Goal: Obtain resource: Download file/media

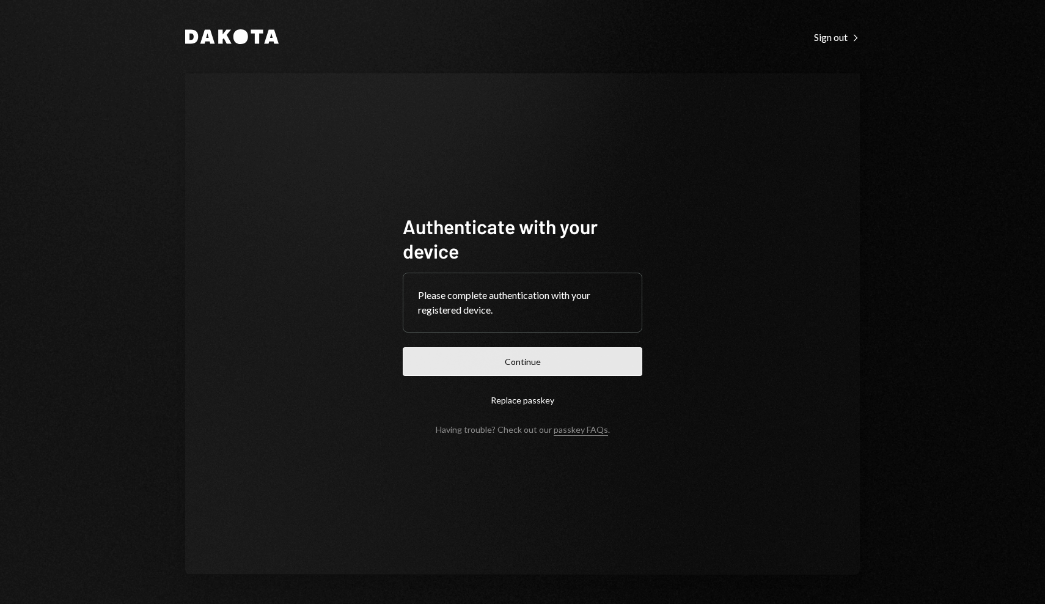
click at [539, 364] on button "Continue" at bounding box center [523, 361] width 240 height 29
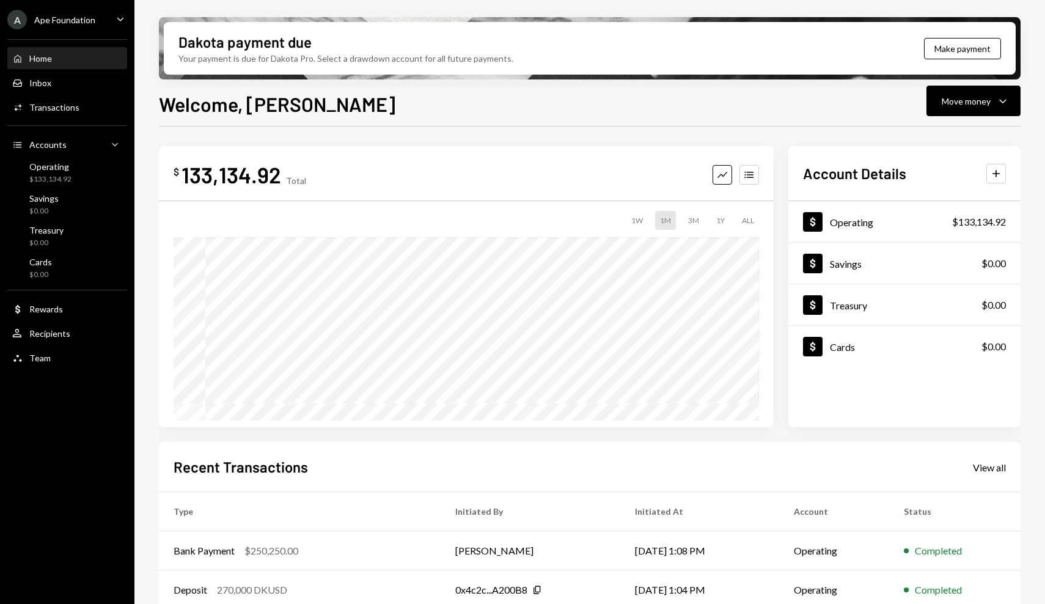
click at [81, 18] on div "Ape Foundation" at bounding box center [64, 20] width 61 height 10
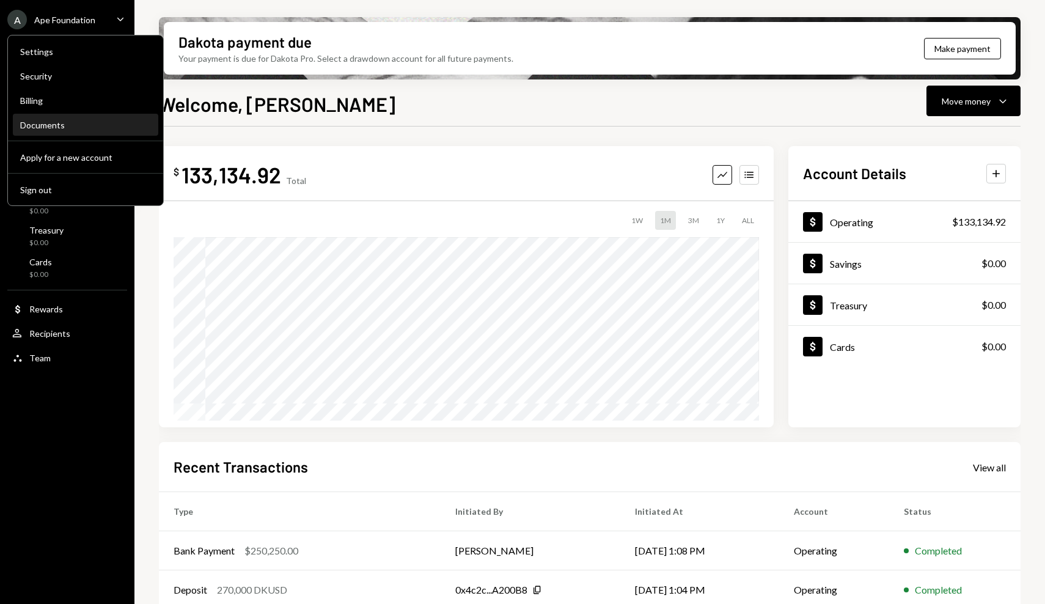
click at [86, 122] on div "Documents" at bounding box center [85, 125] width 131 height 10
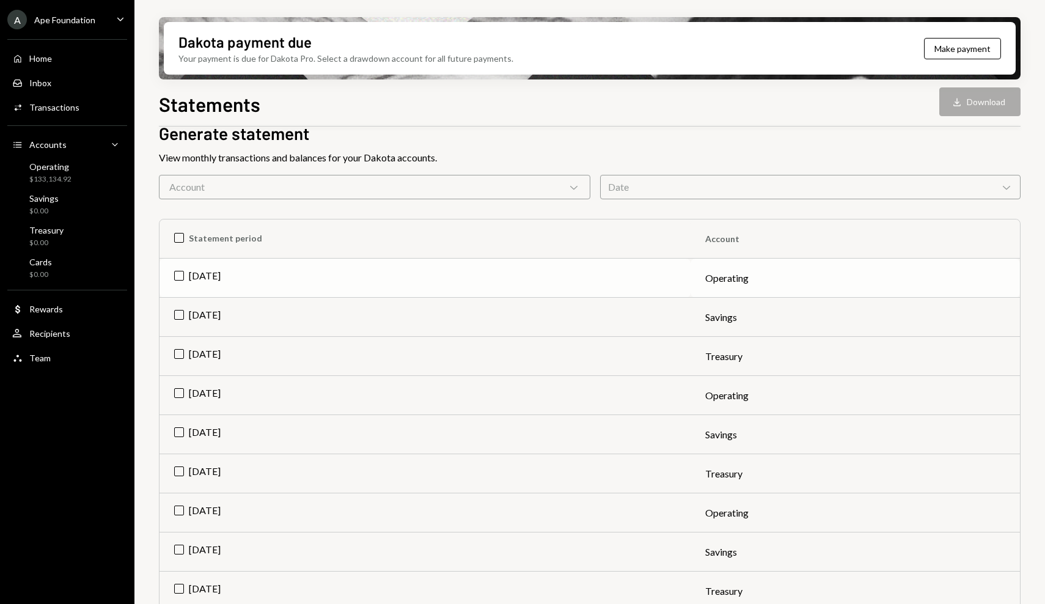
scroll to position [64, 0]
click at [175, 392] on td "[DATE]" at bounding box center [424, 394] width 531 height 39
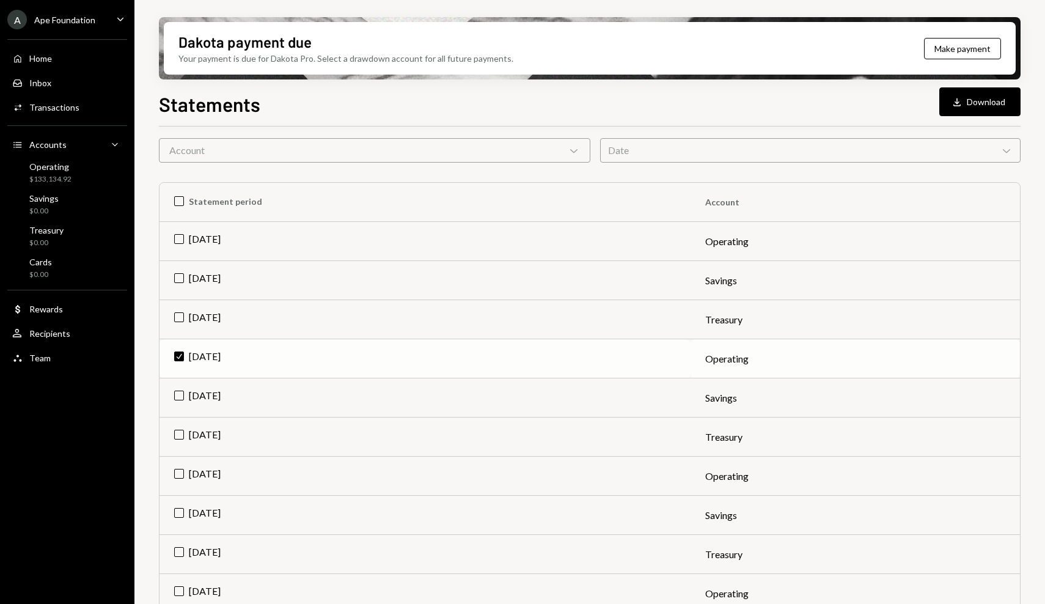
scroll to position [88, 0]
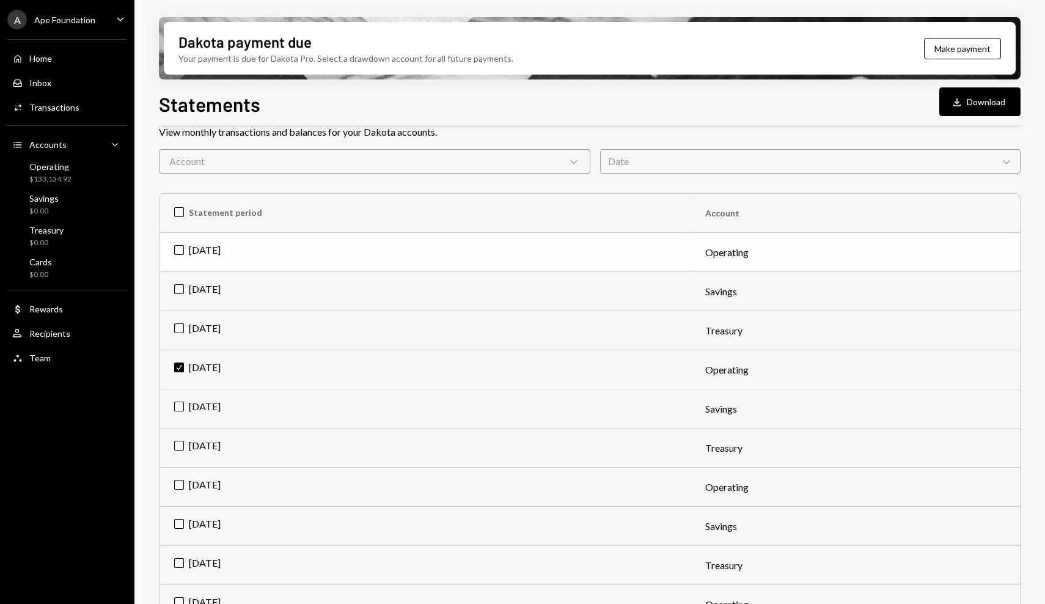
click at [178, 252] on td "[DATE]" at bounding box center [424, 252] width 531 height 39
click at [950, 98] on icon "Download" at bounding box center [945, 102] width 12 height 12
click at [956, 101] on button "Download Download (2)" at bounding box center [974, 101] width 93 height 29
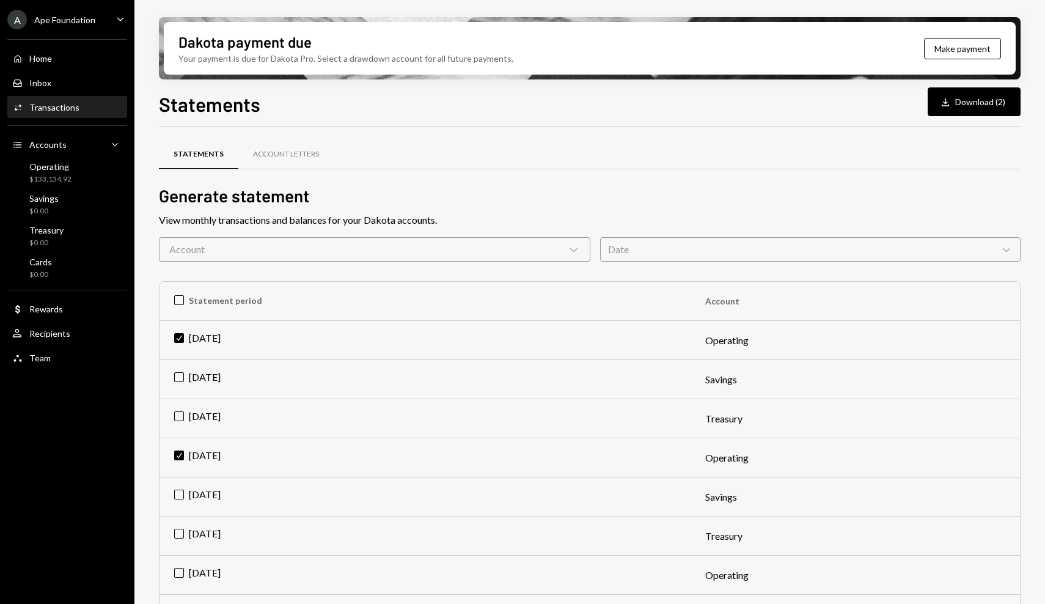
click at [92, 117] on div "Activities Transactions" at bounding box center [67, 107] width 110 height 21
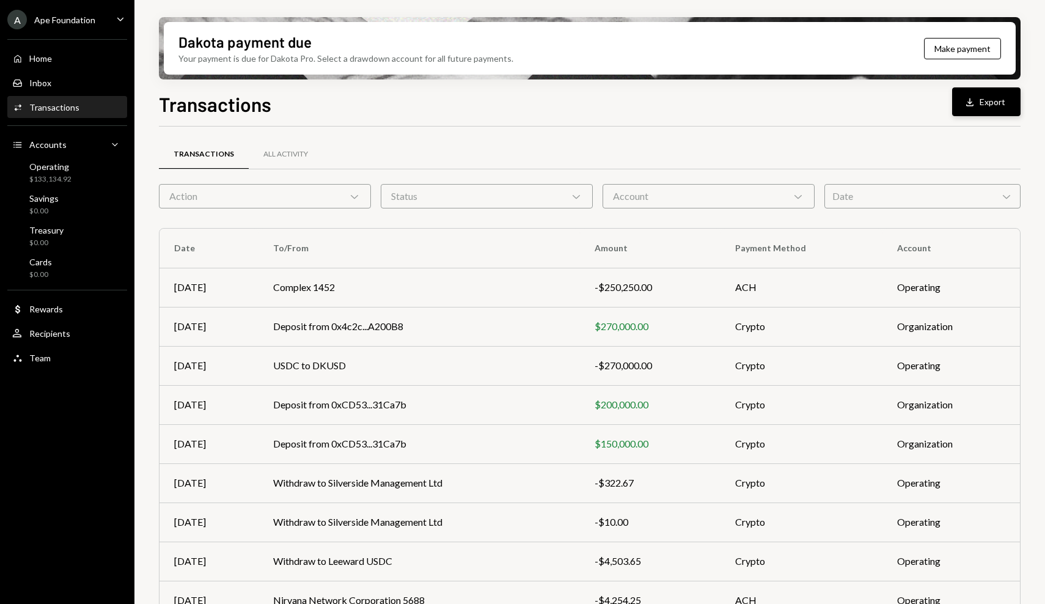
click at [983, 104] on button "Download Export" at bounding box center [986, 101] width 68 height 29
click at [633, 127] on div "Transactions All Activity Action Chevron Down Status Chevron Down Account Chevr…" at bounding box center [590, 418] width 862 height 584
click at [855, 188] on div "Date Chevron Down" at bounding box center [922, 196] width 196 height 24
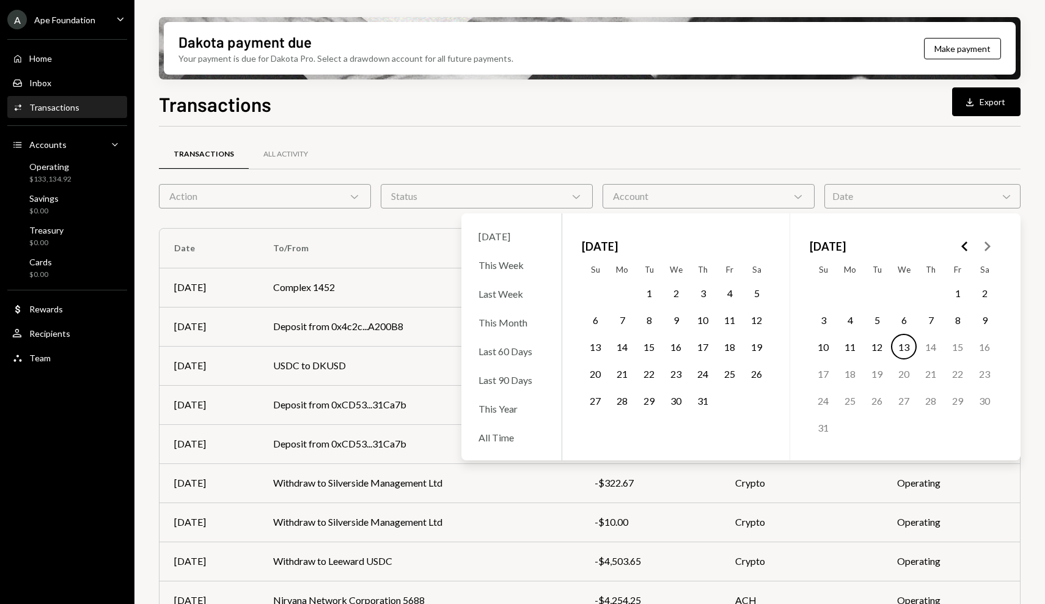
click at [958, 244] on icon "Go to the Previous Month" at bounding box center [965, 246] width 15 height 15
click at [816, 296] on button "1" at bounding box center [823, 293] width 26 height 26
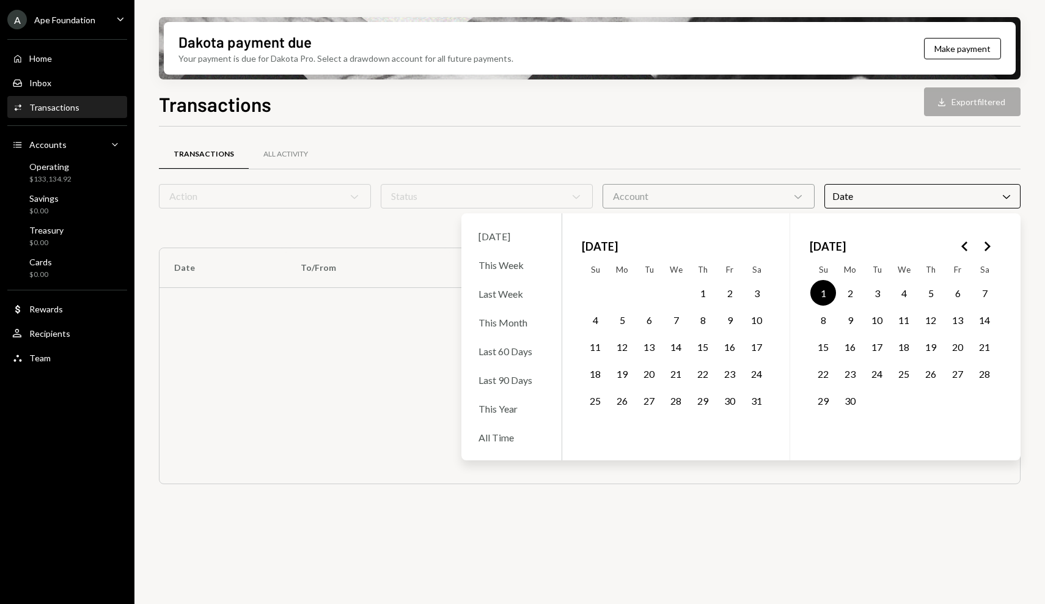
click at [989, 247] on icon "Go to the Next Month" at bounding box center [987, 246] width 15 height 15
click at [698, 400] on button "31" at bounding box center [703, 400] width 26 height 26
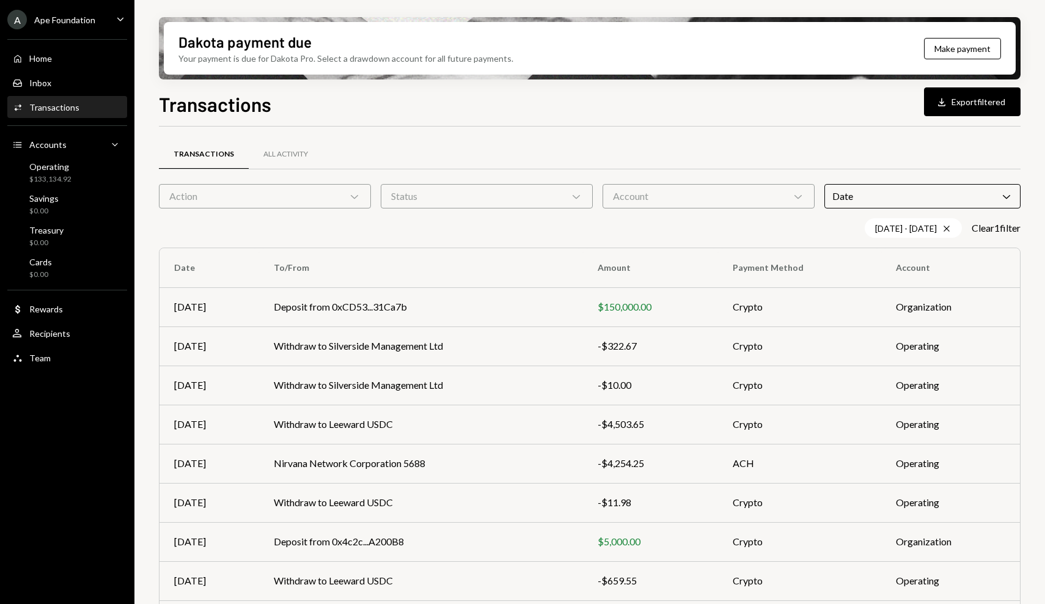
click at [733, 115] on div "Transactions Download Export filtered" at bounding box center [590, 102] width 862 height 27
click at [418, 194] on div "Status Chevron Down" at bounding box center [487, 196] width 212 height 24
click at [326, 194] on div "Action Chevron Down" at bounding box center [265, 196] width 212 height 24
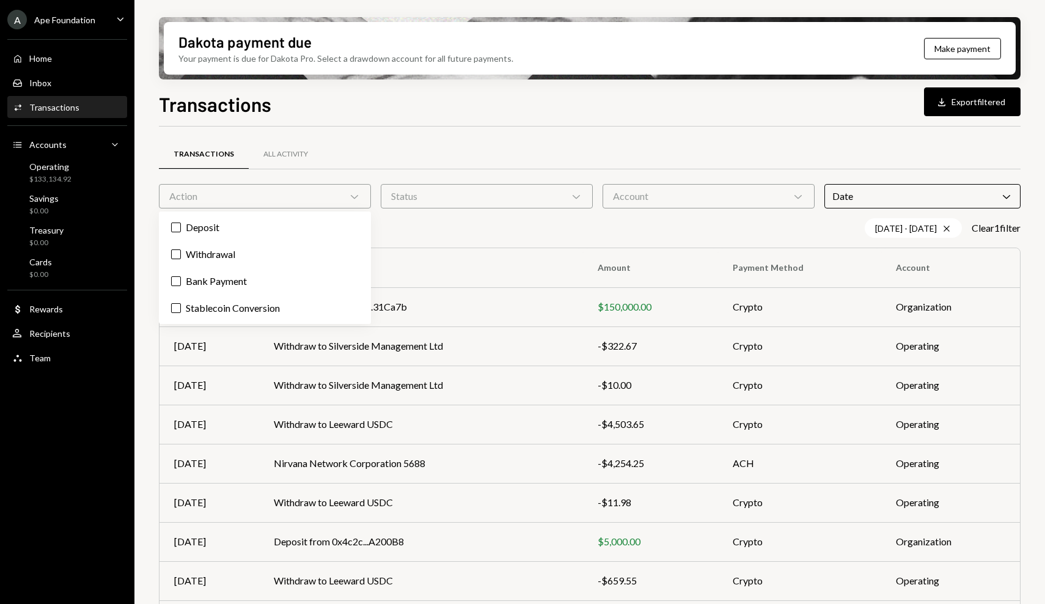
click at [326, 194] on div "Action Chevron Down" at bounding box center [265, 196] width 212 height 24
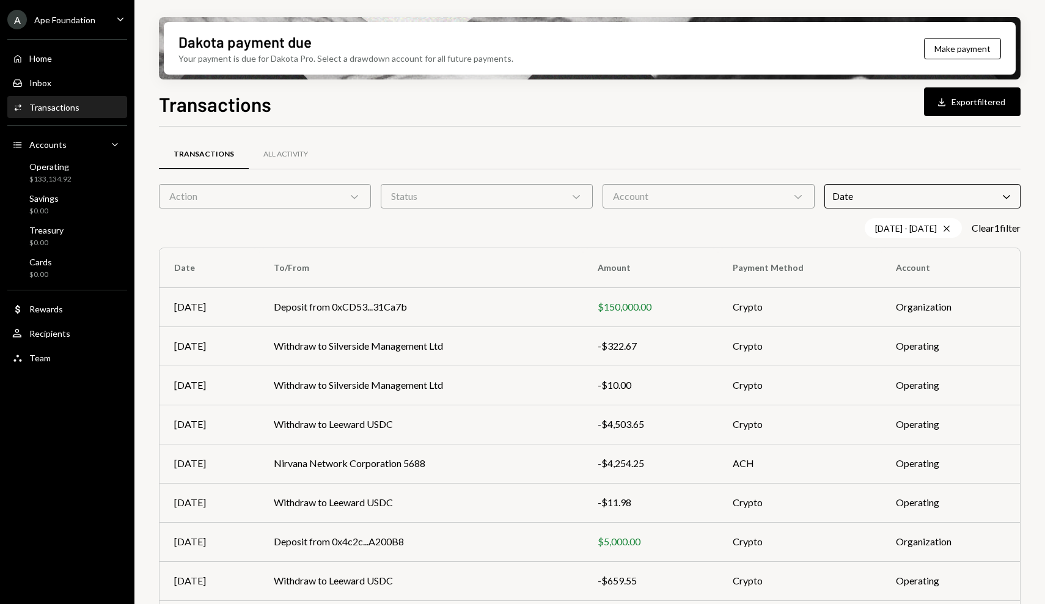
click at [656, 192] on div "Account Chevron Down" at bounding box center [708, 196] width 212 height 24
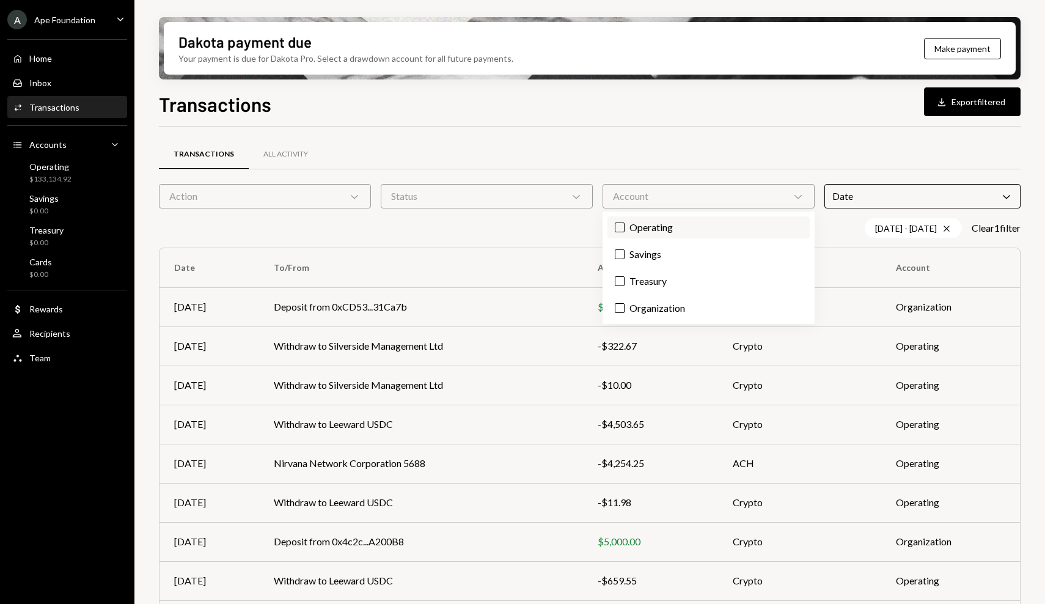
click at [631, 227] on label "Operating" at bounding box center [708, 227] width 202 height 22
click at [624, 227] on button "Operating" at bounding box center [620, 227] width 10 height 10
click at [661, 142] on div "Transactions All Activity" at bounding box center [590, 154] width 862 height 31
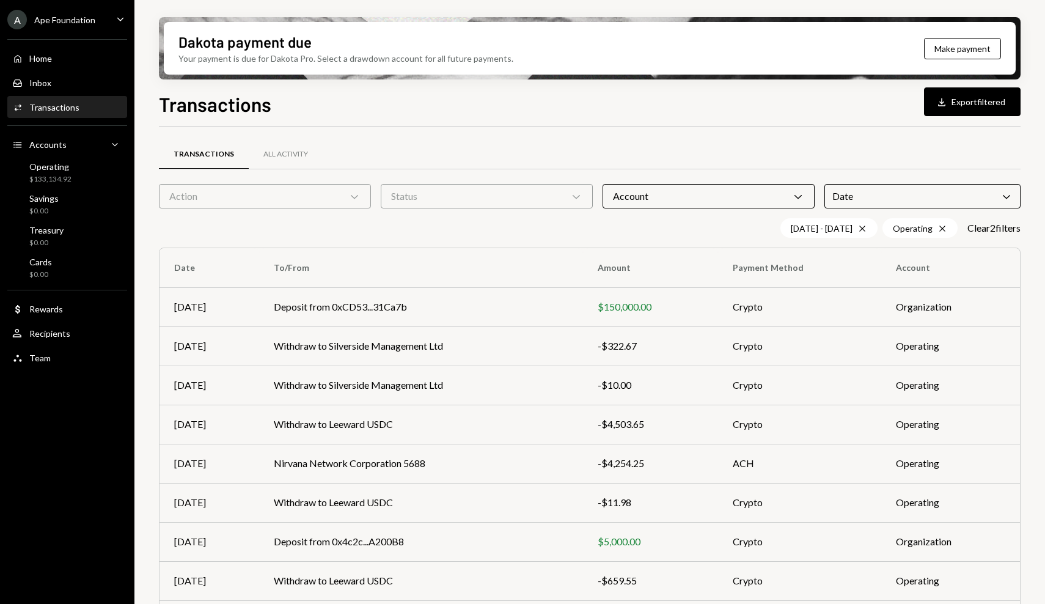
click at [326, 205] on div "Action Chevron Down" at bounding box center [265, 196] width 212 height 24
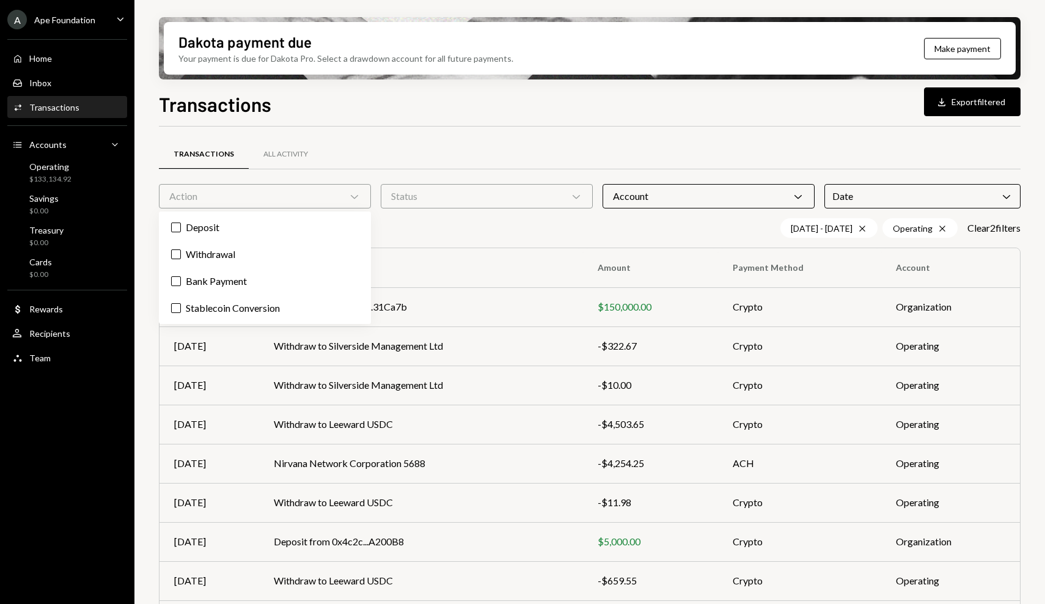
click at [326, 205] on div "Action Chevron Down" at bounding box center [265, 196] width 212 height 24
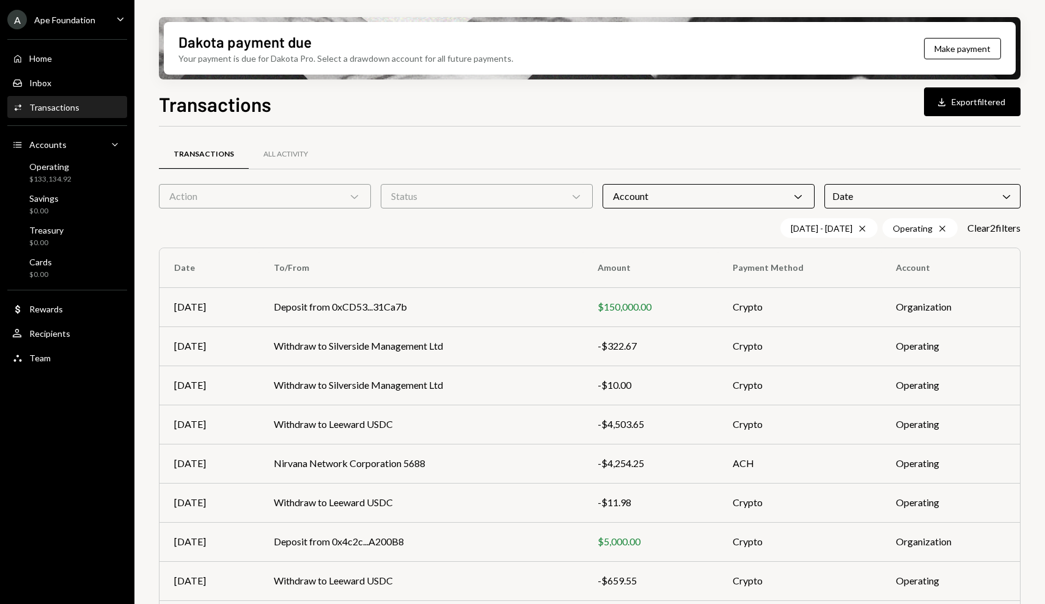
click at [512, 194] on div "Status Chevron Down" at bounding box center [487, 196] width 212 height 24
click at [471, 227] on label "Completed" at bounding box center [487, 227] width 202 height 22
click at [403, 227] on button "Completed" at bounding box center [398, 227] width 10 height 10
click at [350, 193] on icon "Chevron Down" at bounding box center [354, 196] width 12 height 12
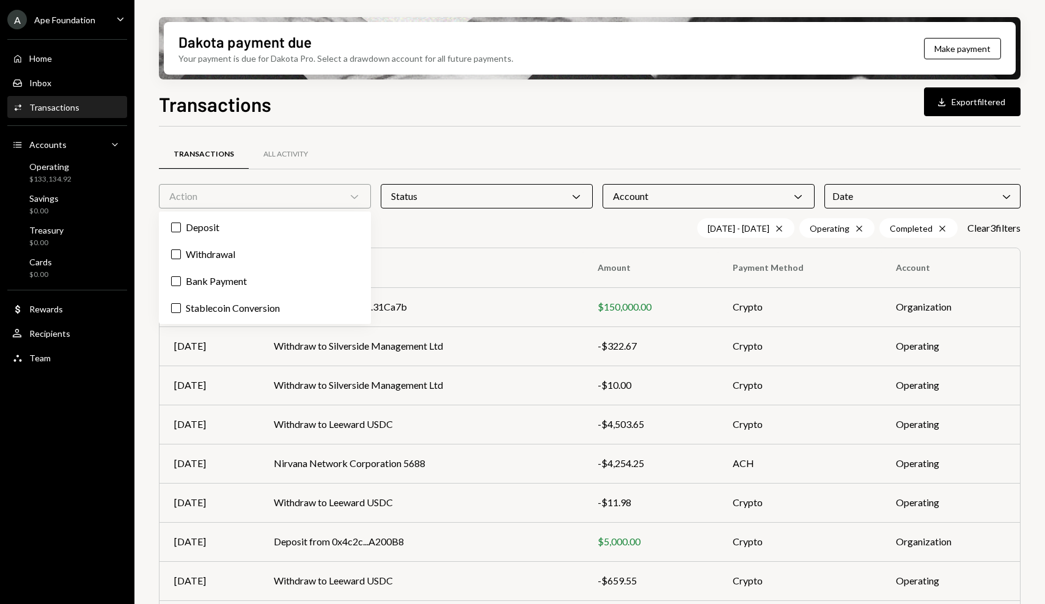
click at [511, 131] on div "Transactions All Activity Action Chevron Down Status Chevron Down Account Chevr…" at bounding box center [590, 427] width 862 height 603
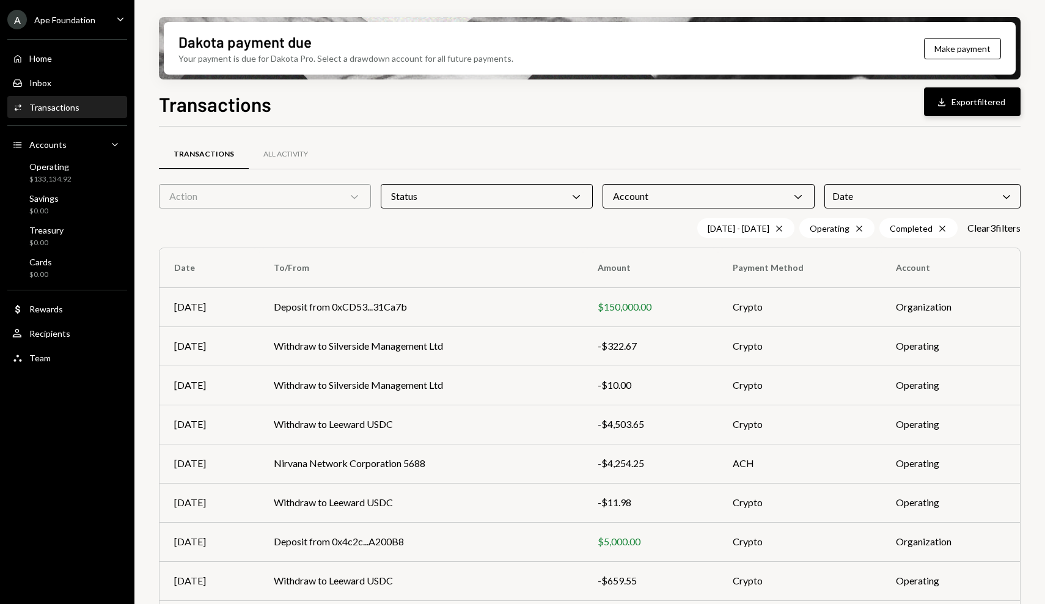
click at [967, 113] on button "Download Export filtered" at bounding box center [972, 101] width 97 height 29
click at [885, 186] on div "Date Chevron Down" at bounding box center [922, 196] width 196 height 24
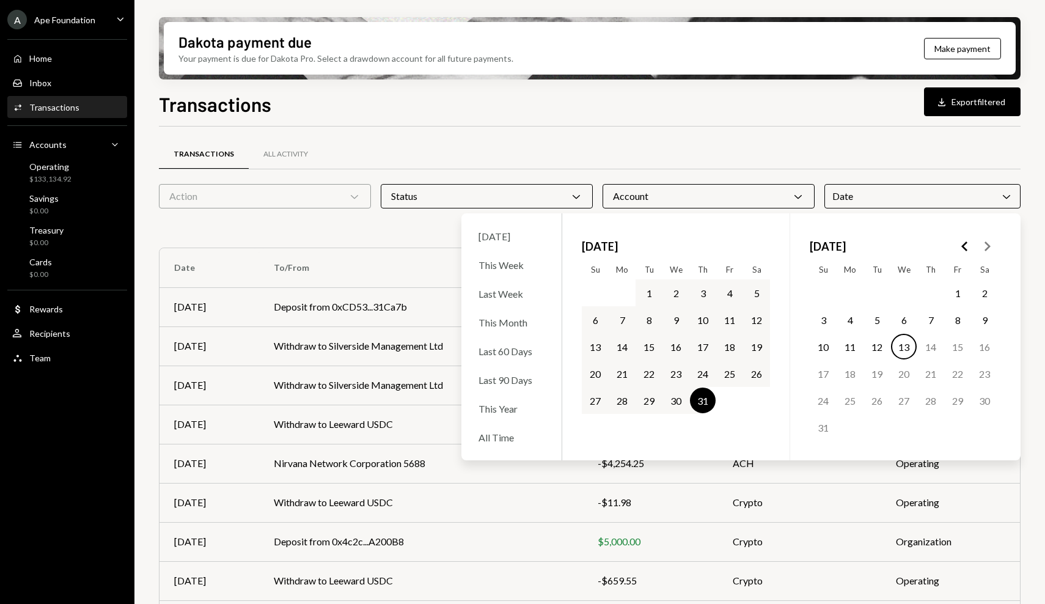
click at [963, 247] on polygon "Go to the Previous Month" at bounding box center [964, 246] width 6 height 10
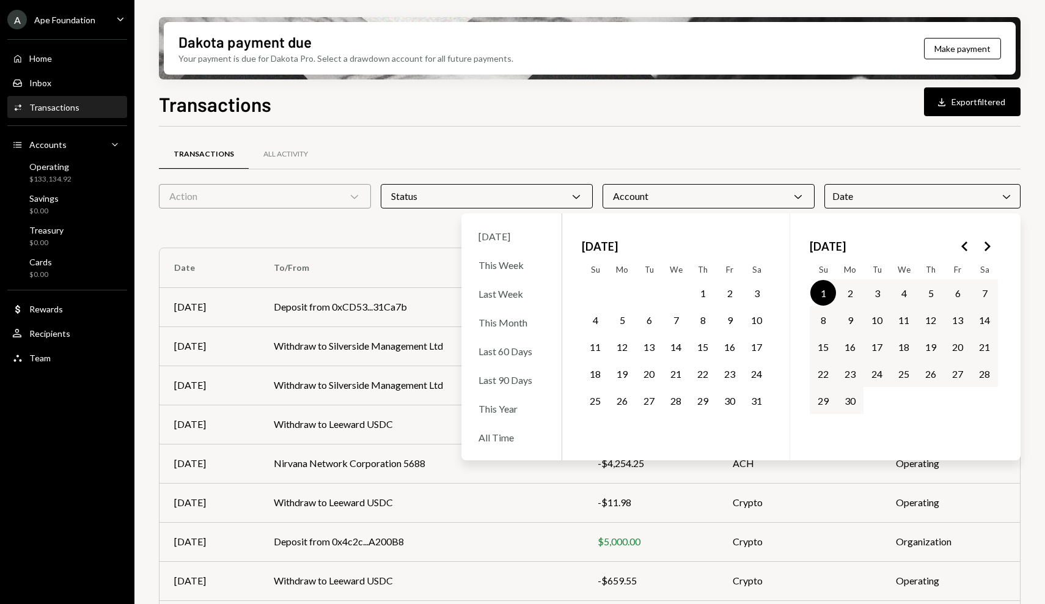
click at [698, 290] on button "1" at bounding box center [703, 293] width 26 height 26
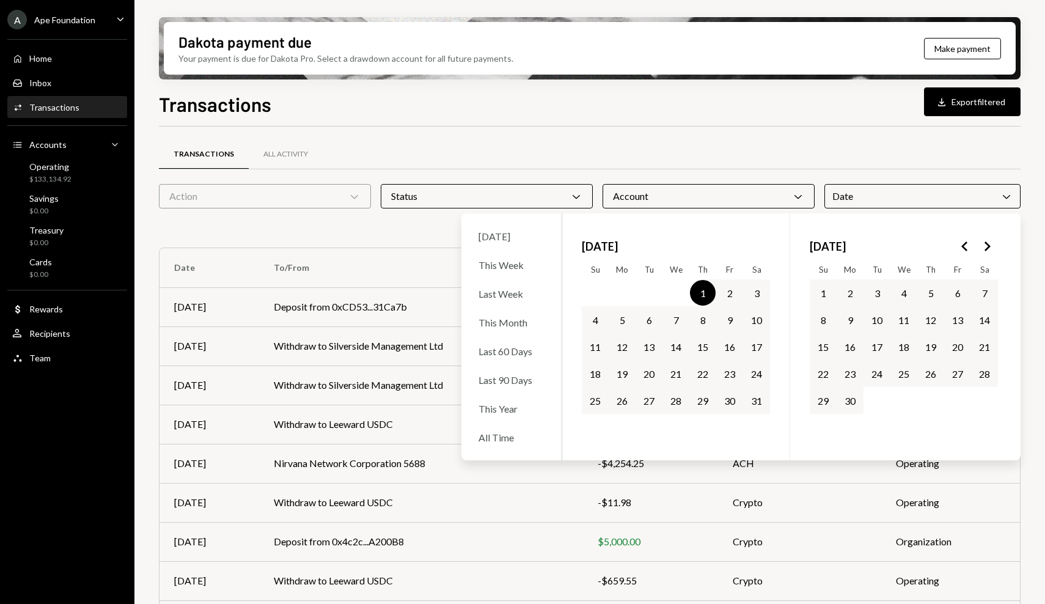
click at [761, 403] on button "31" at bounding box center [757, 400] width 26 height 26
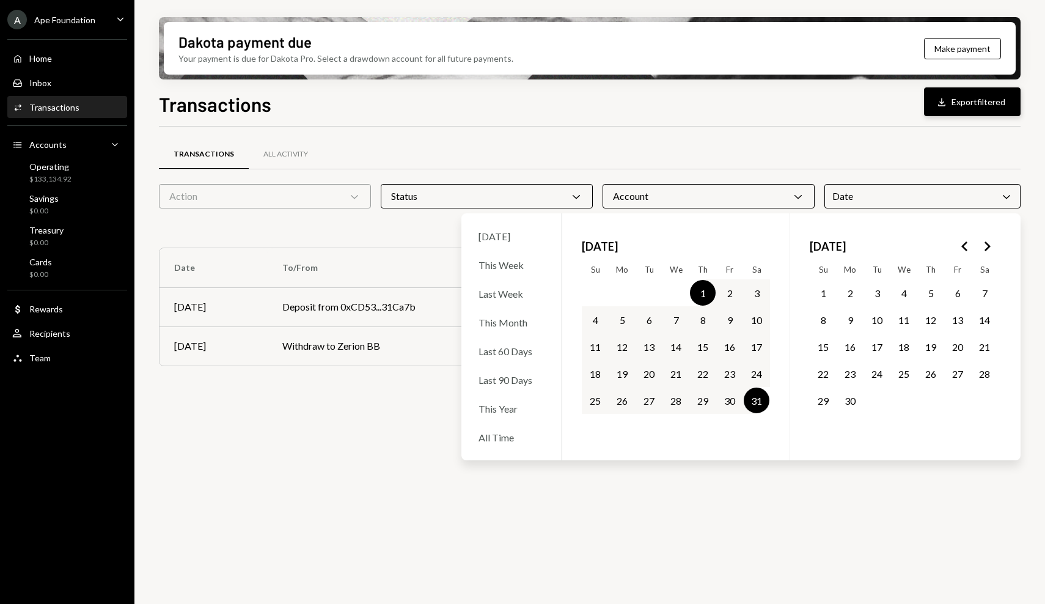
click at [966, 104] on button "Download Export filtered" at bounding box center [972, 101] width 97 height 29
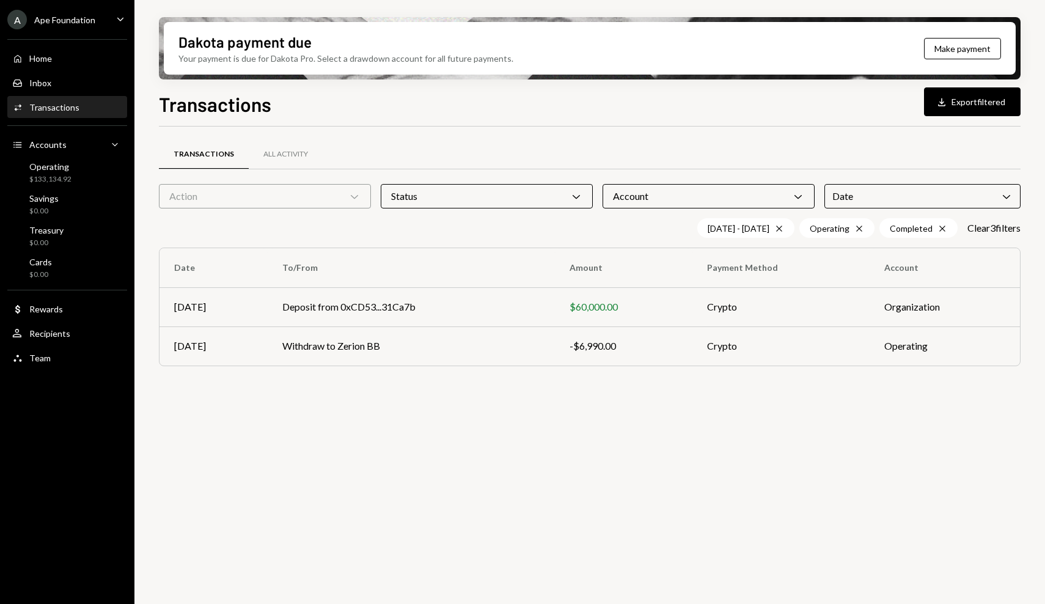
click at [584, 467] on div "Transactions All Activity Action Chevron Down Status Chevron Down Account Chevr…" at bounding box center [590, 371] width 862 height 491
click at [621, 109] on div "Transactions Download Export filtered" at bounding box center [590, 102] width 862 height 27
click at [84, 20] on div "Ape Foundation" at bounding box center [64, 20] width 61 height 10
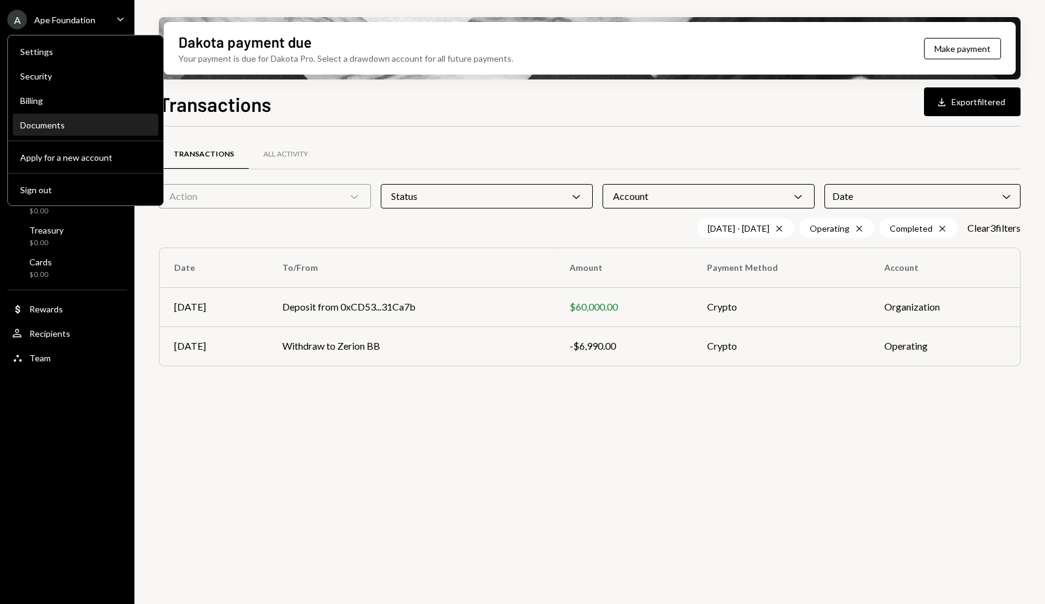
click at [64, 117] on div "Documents" at bounding box center [85, 125] width 131 height 21
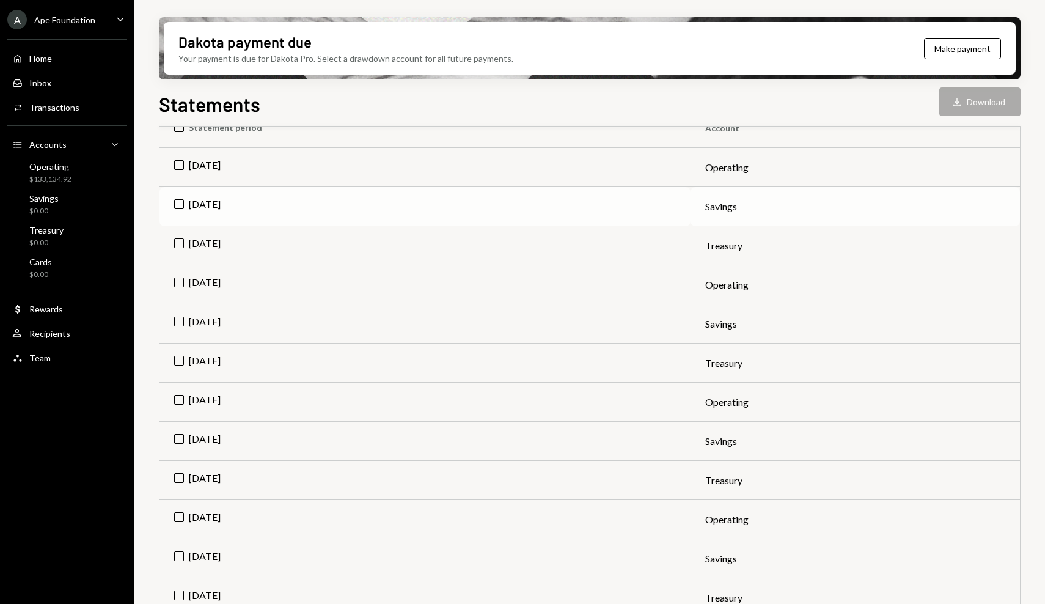
scroll to position [176, 0]
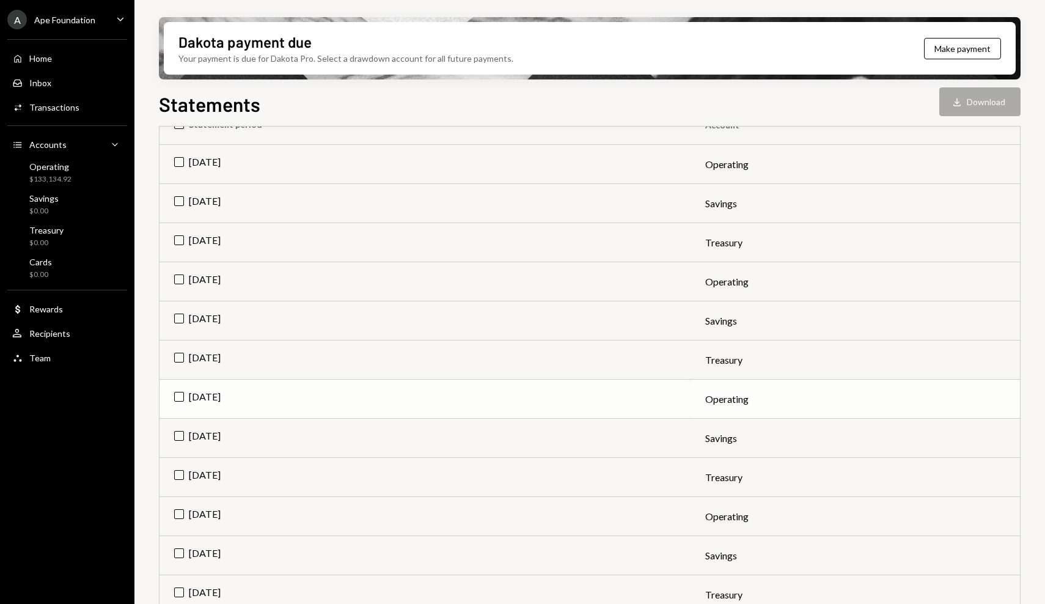
click at [183, 399] on td "[DATE]" at bounding box center [424, 398] width 531 height 39
click at [973, 104] on button "Download Download" at bounding box center [979, 101] width 81 height 29
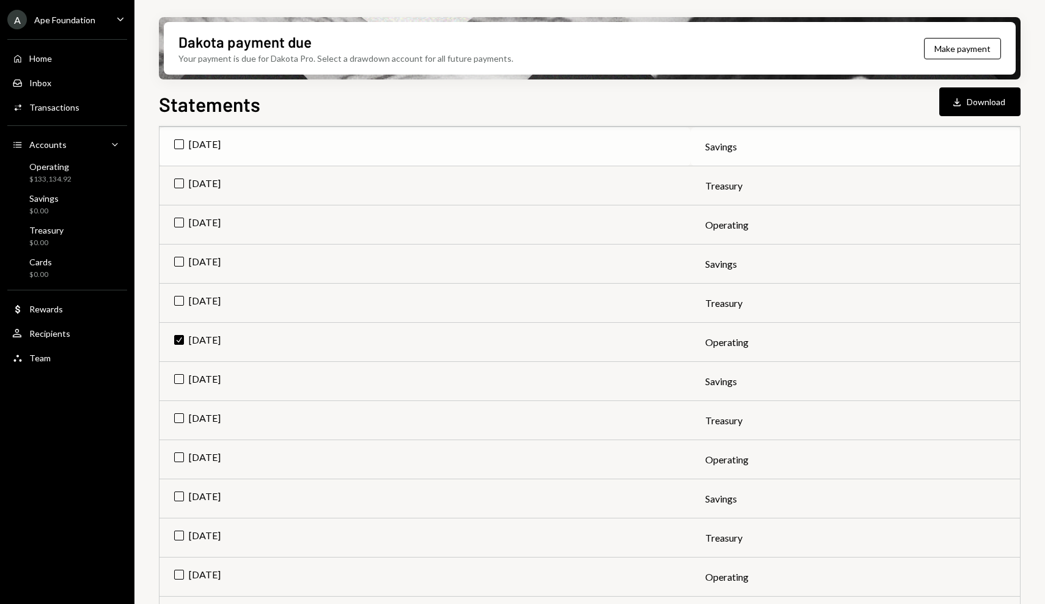
scroll to position [251, 0]
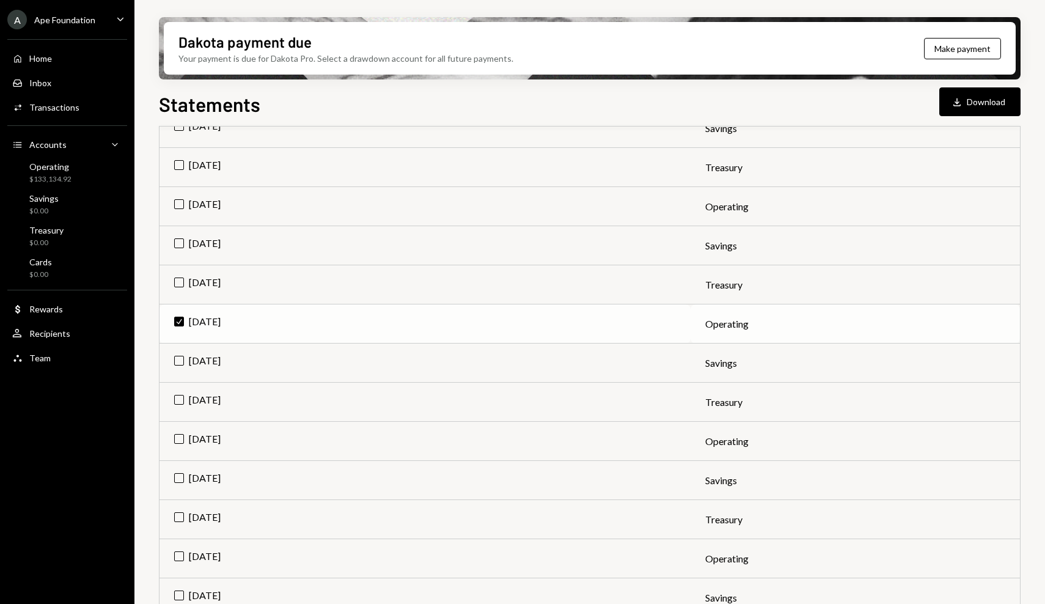
click at [182, 317] on td "Check [DATE]" at bounding box center [424, 323] width 531 height 39
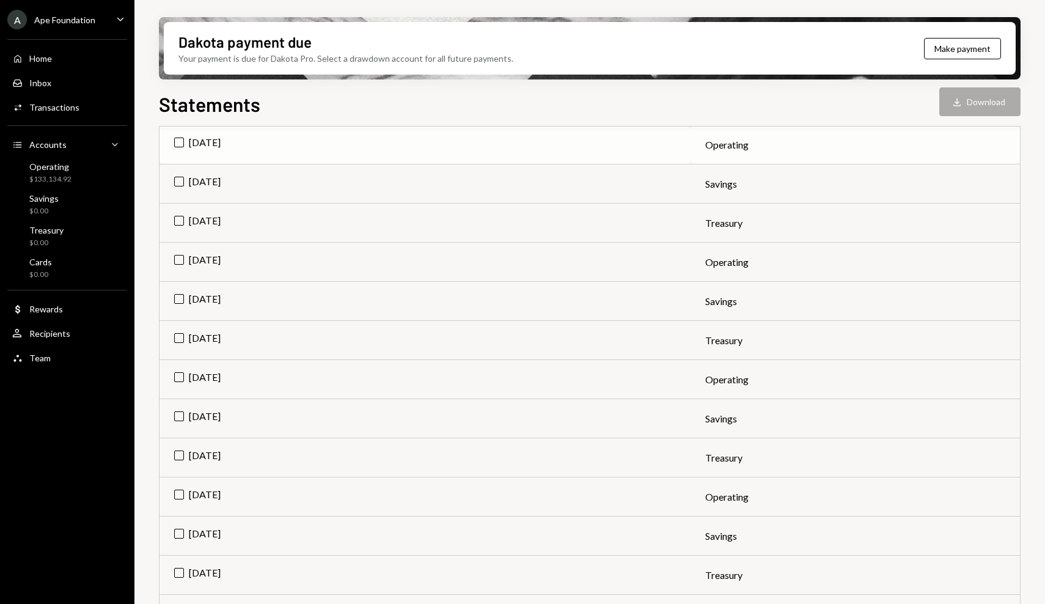
scroll to position [431, 0]
click at [178, 375] on td "[DATE]" at bounding box center [424, 378] width 531 height 39
click at [976, 108] on button "Download Download" at bounding box center [979, 101] width 81 height 29
click at [96, 100] on div "Activities Transactions" at bounding box center [67, 107] width 110 height 21
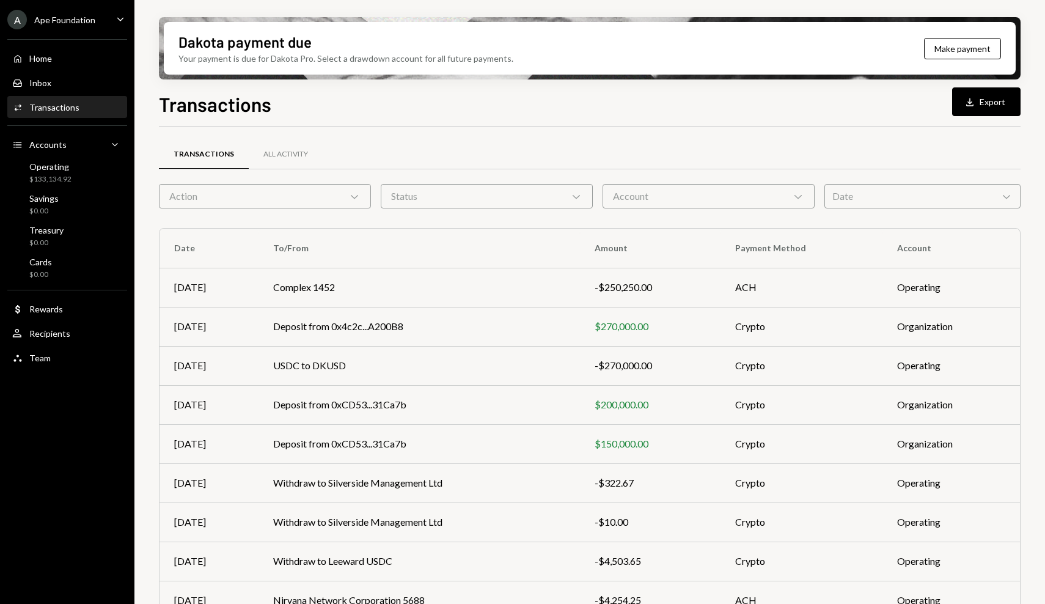
click at [958, 208] on div "Transactions All Activity Action Chevron Down Status Chevron Down Account Chevr…" at bounding box center [590, 428] width 862 height 564
click at [958, 201] on div "Date Chevron Down" at bounding box center [922, 196] width 196 height 24
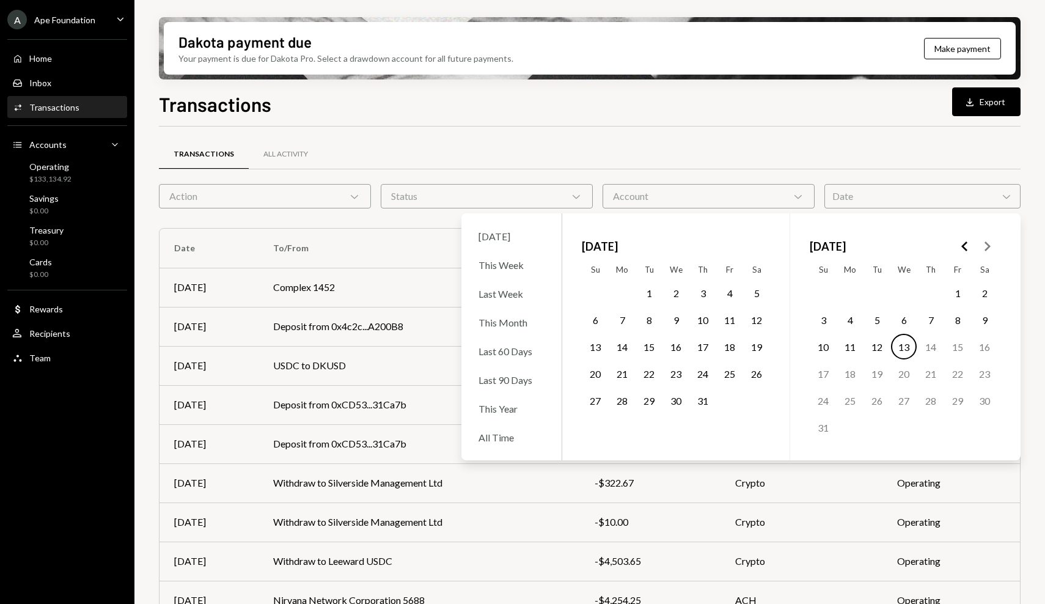
click at [961, 249] on icon "Go to the Previous Month" at bounding box center [965, 246] width 15 height 15
click at [876, 293] on button "1" at bounding box center [877, 293] width 26 height 26
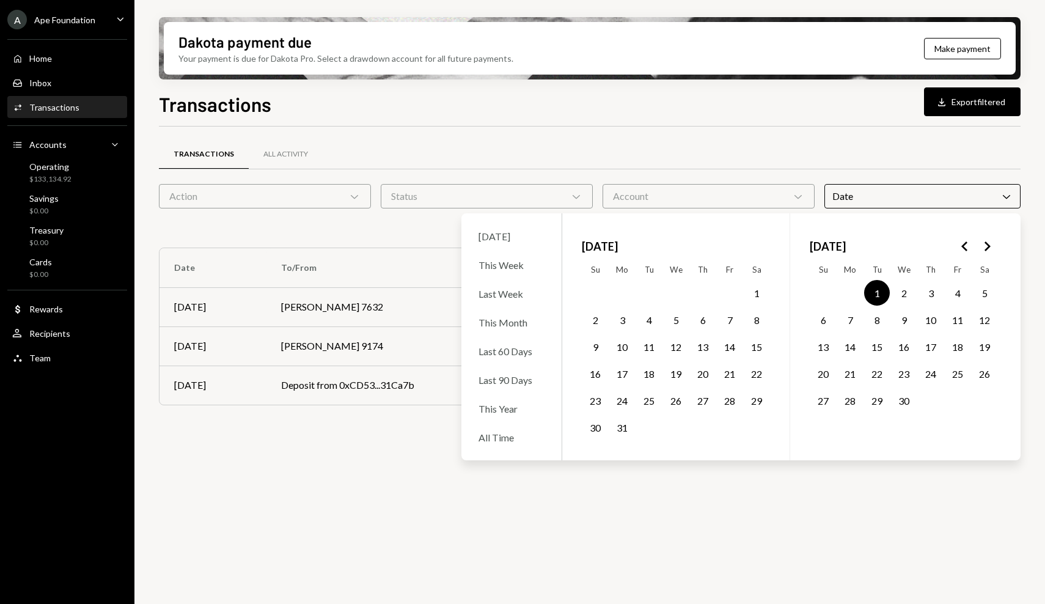
click at [991, 252] on icon "Go to the Next Month" at bounding box center [987, 246] width 15 height 15
click at [704, 402] on button "31" at bounding box center [703, 400] width 26 height 26
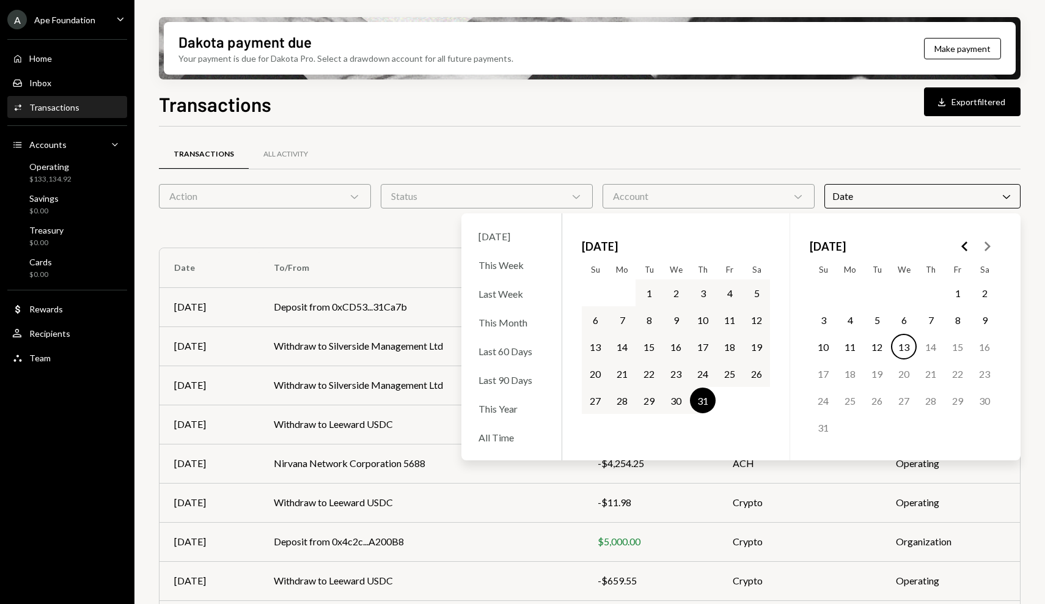
click at [736, 144] on div "Transactions All Activity" at bounding box center [590, 154] width 862 height 31
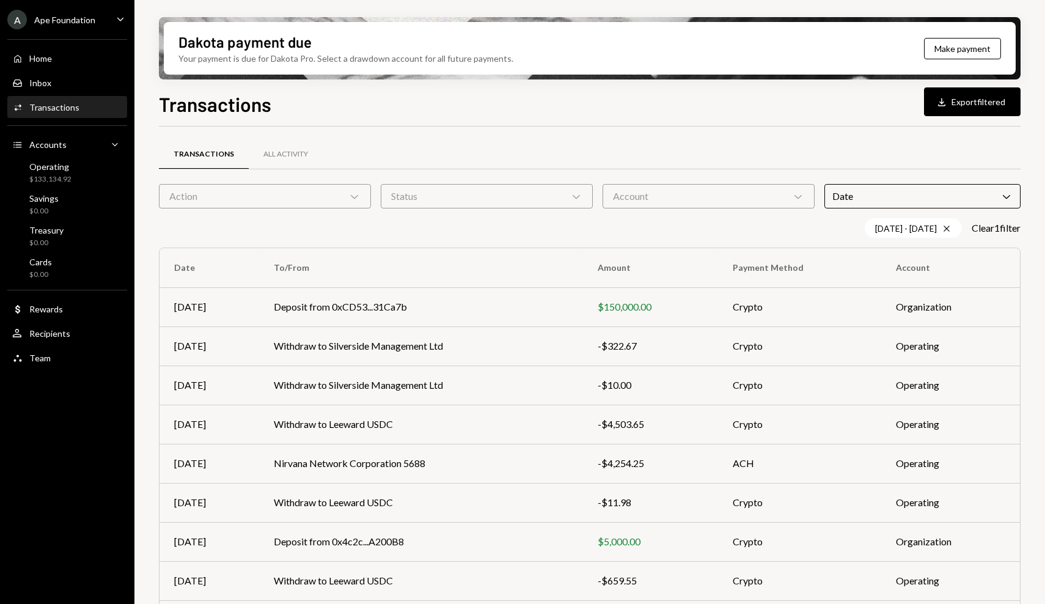
click at [707, 197] on div "Account Chevron Down" at bounding box center [708, 196] width 212 height 24
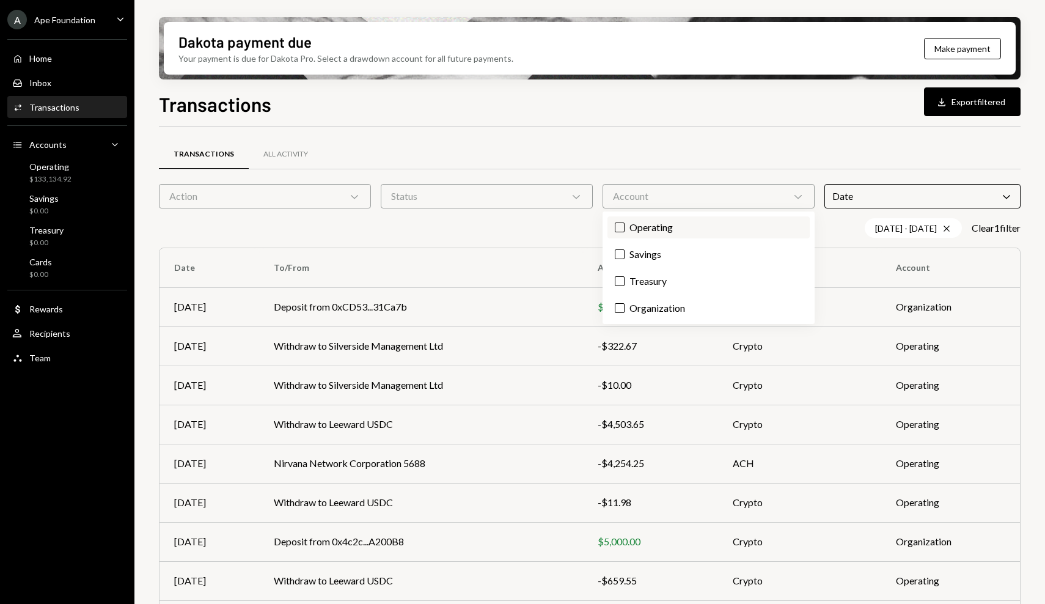
click at [668, 225] on label "Operating" at bounding box center [708, 227] width 202 height 22
click at [624, 225] on button "Operating" at bounding box center [620, 227] width 10 height 10
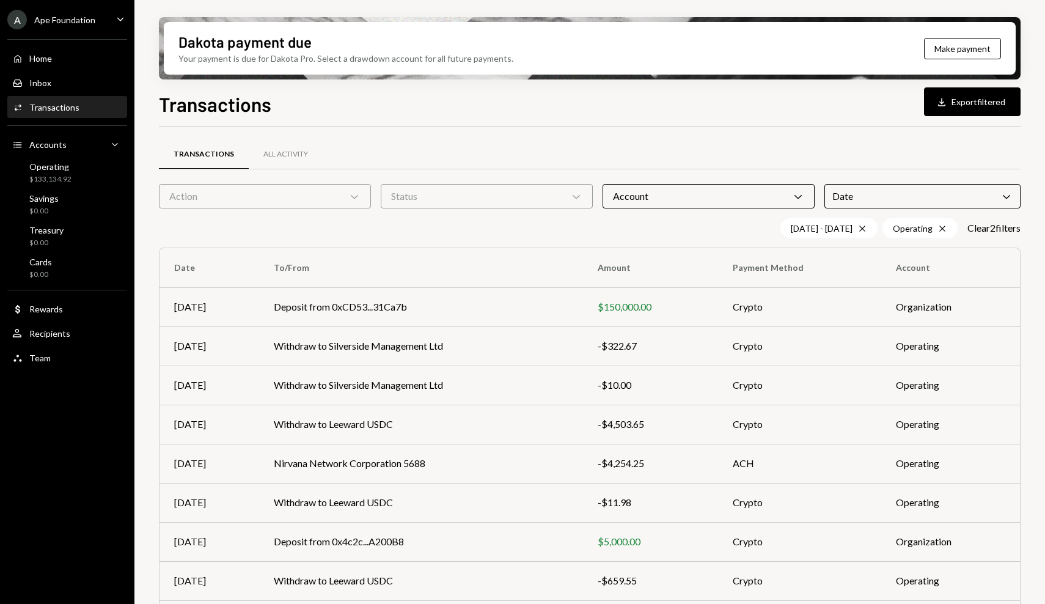
click at [530, 142] on div "Transactions All Activity" at bounding box center [590, 154] width 862 height 31
click at [507, 189] on div "Status Chevron Down" at bounding box center [487, 196] width 212 height 24
click at [487, 219] on label "Completed" at bounding box center [487, 227] width 202 height 22
click at [403, 222] on button "Completed" at bounding box center [398, 227] width 10 height 10
click at [474, 134] on div "Transactions All Activity Action Chevron Down Status Chevron Down Account Chevr…" at bounding box center [590, 427] width 862 height 603
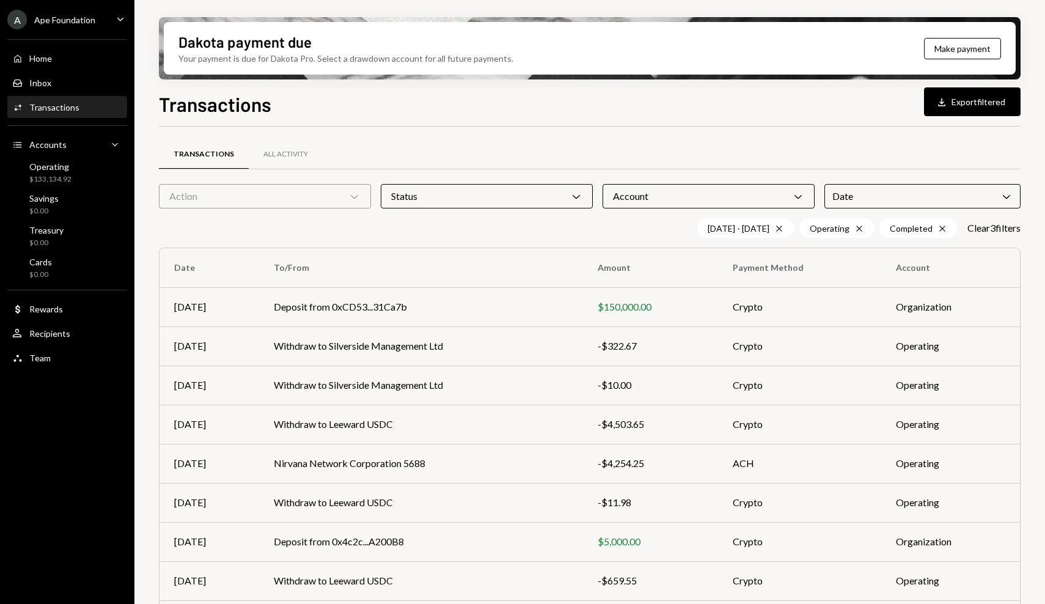
click at [356, 197] on icon "Chevron Down" at bounding box center [354, 196] width 12 height 12
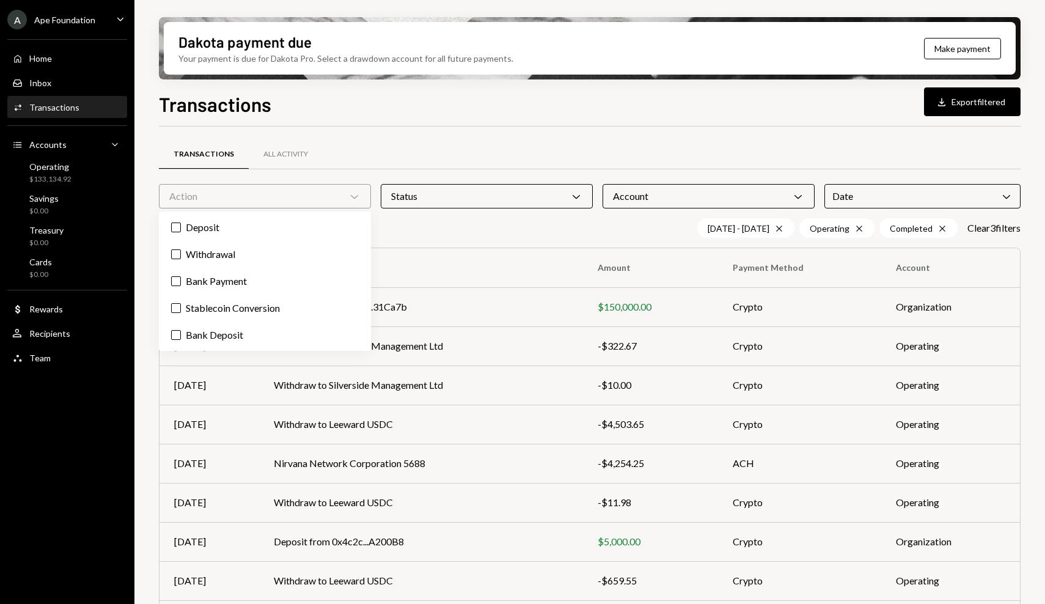
click at [403, 122] on div "Transactions Download Export filtered Transactions All Activity Action Chevron …" at bounding box center [590, 382] width 862 height 587
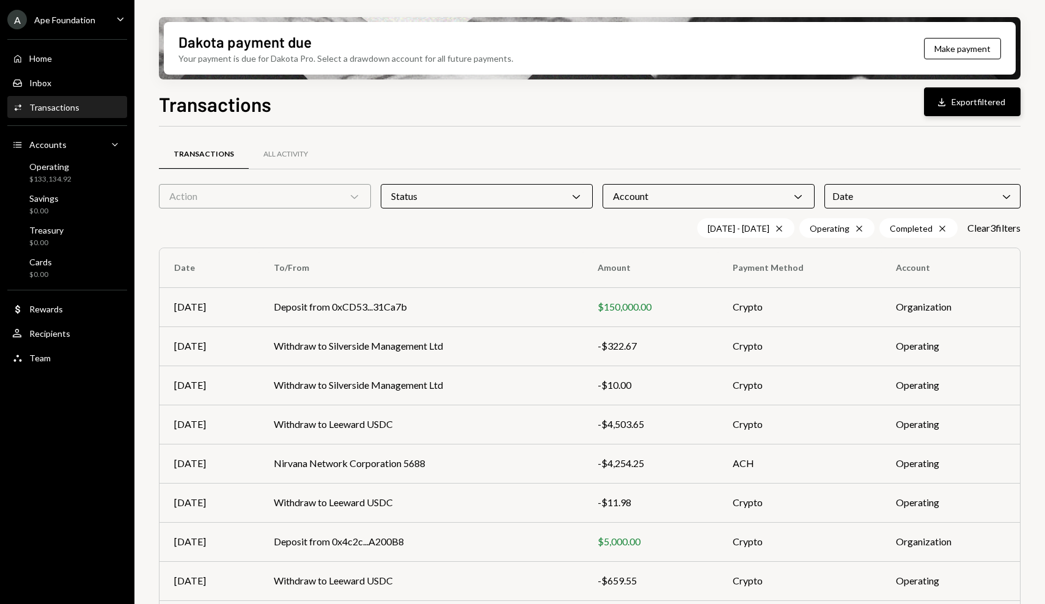
click at [978, 102] on button "Download Export filtered" at bounding box center [972, 101] width 97 height 29
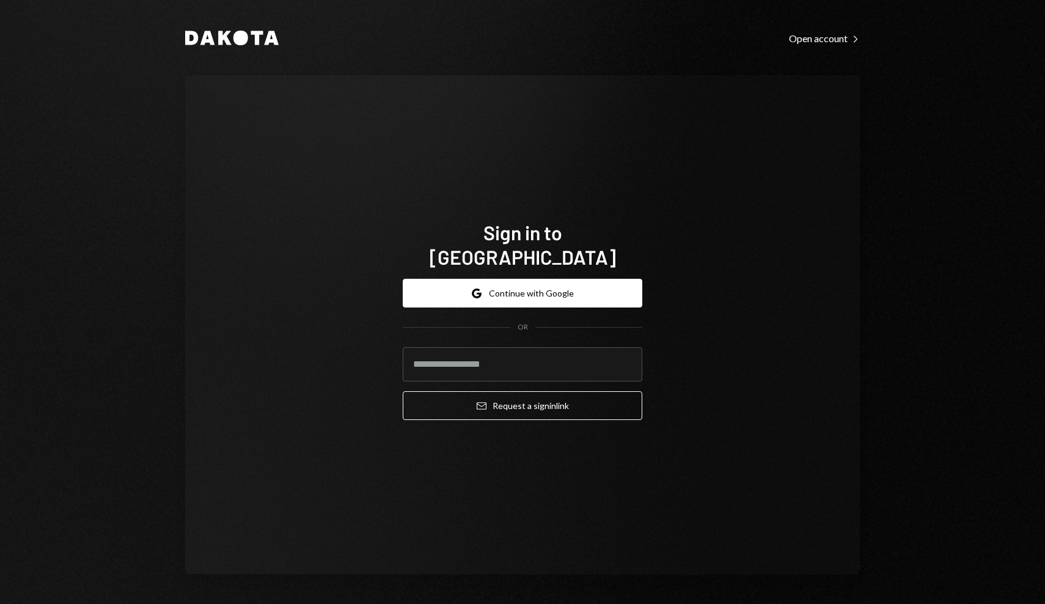
type input "**********"
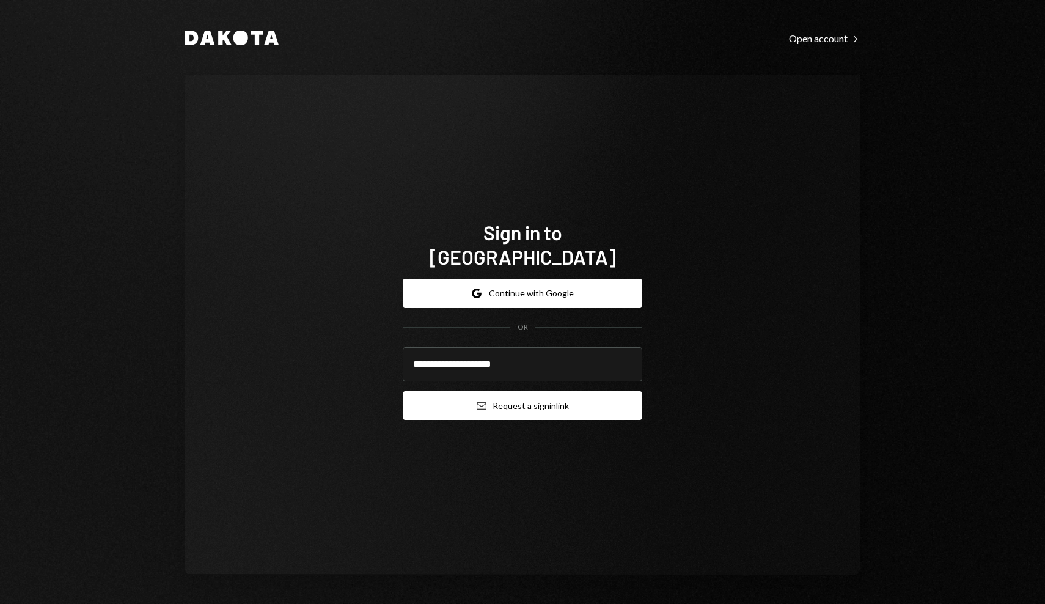
click at [510, 391] on button "Email Request a sign in link" at bounding box center [523, 405] width 240 height 29
